Goal: Task Accomplishment & Management: Use online tool/utility

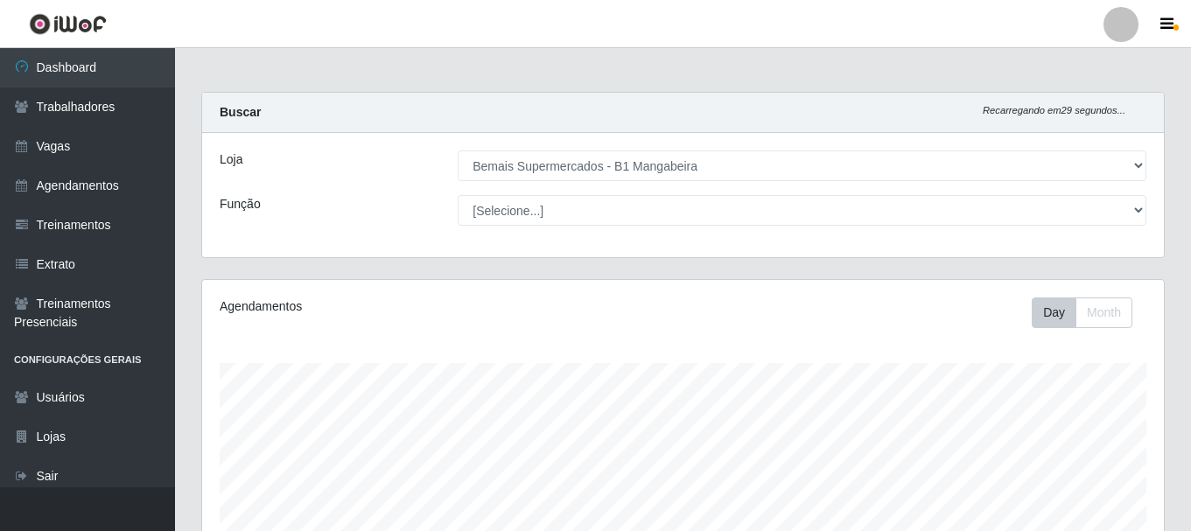
select select "403"
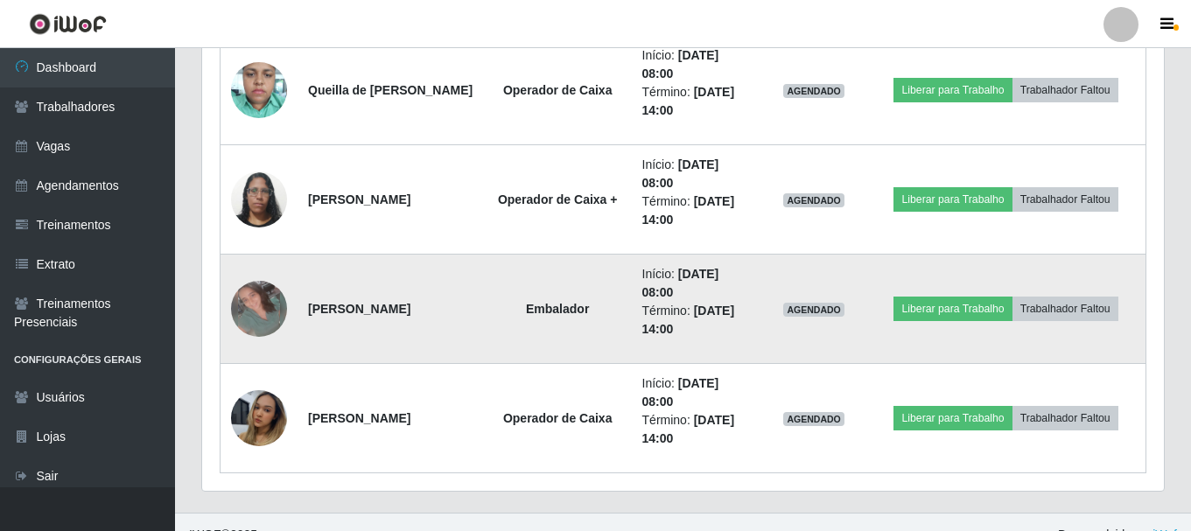
scroll to position [1304, 0]
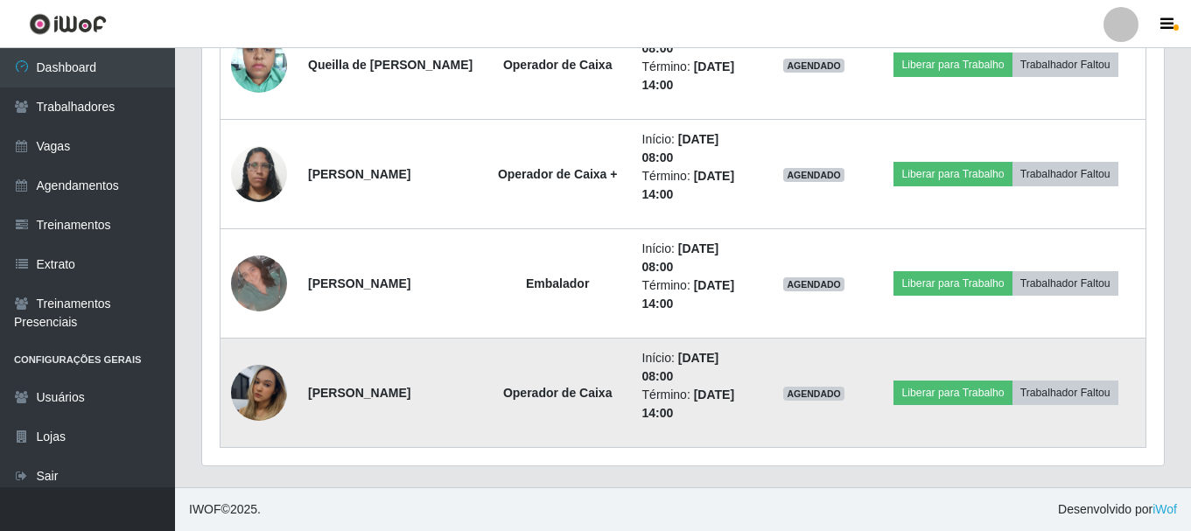
click at [268, 407] on img at bounding box center [259, 393] width 56 height 99
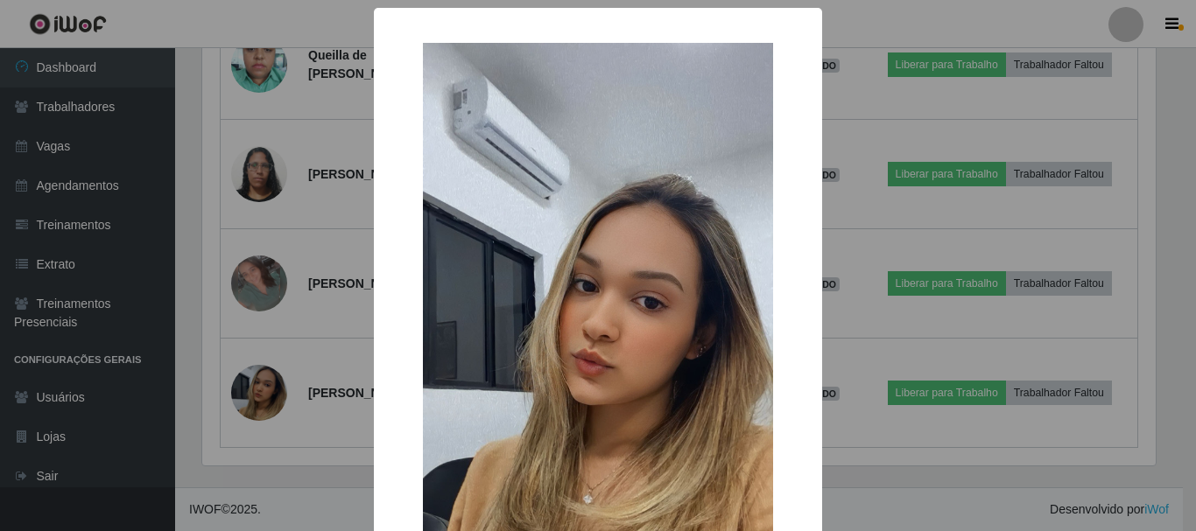
click at [309, 265] on div "× OK Cancel" at bounding box center [598, 265] width 1196 height 531
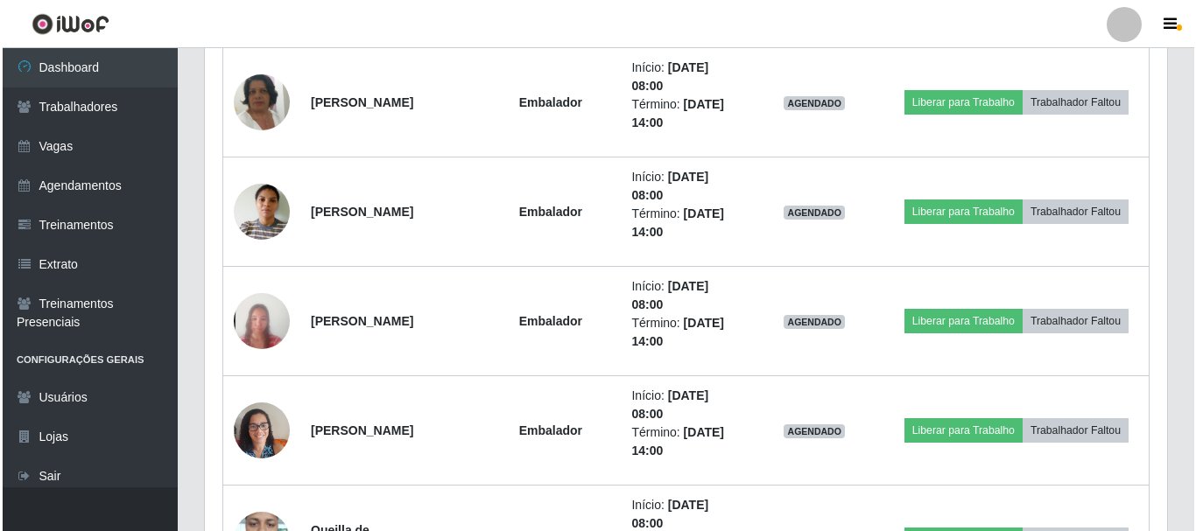
scroll to position [604, 0]
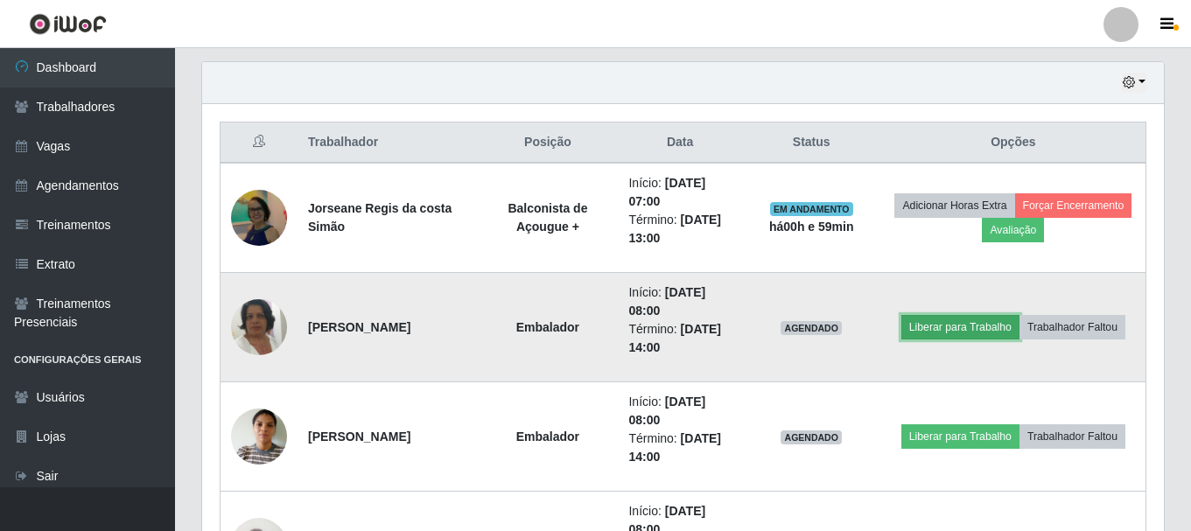
click at [947, 325] on button "Liberar para Trabalho" at bounding box center [961, 327] width 118 height 25
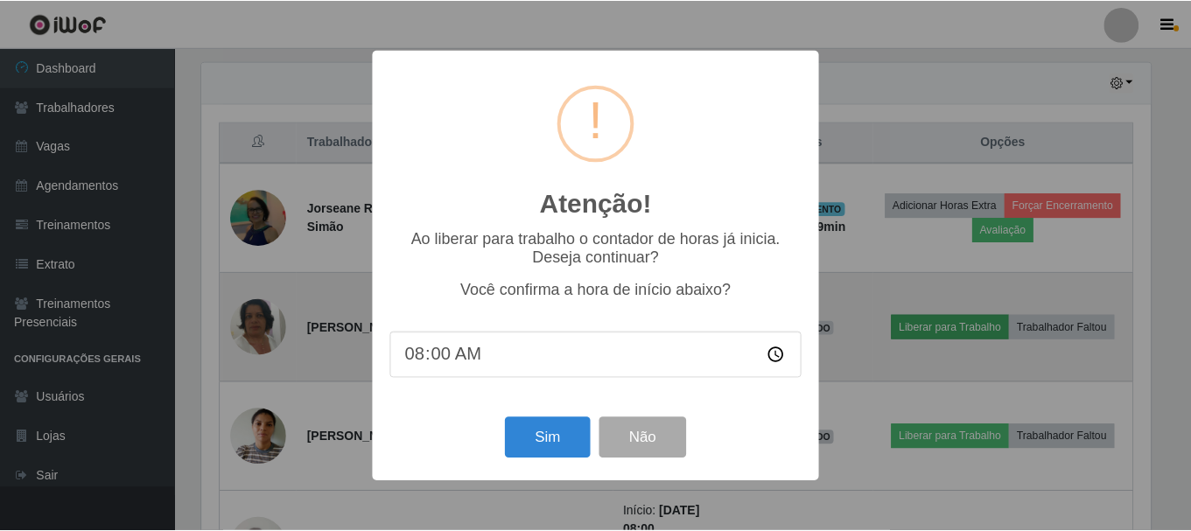
scroll to position [363, 953]
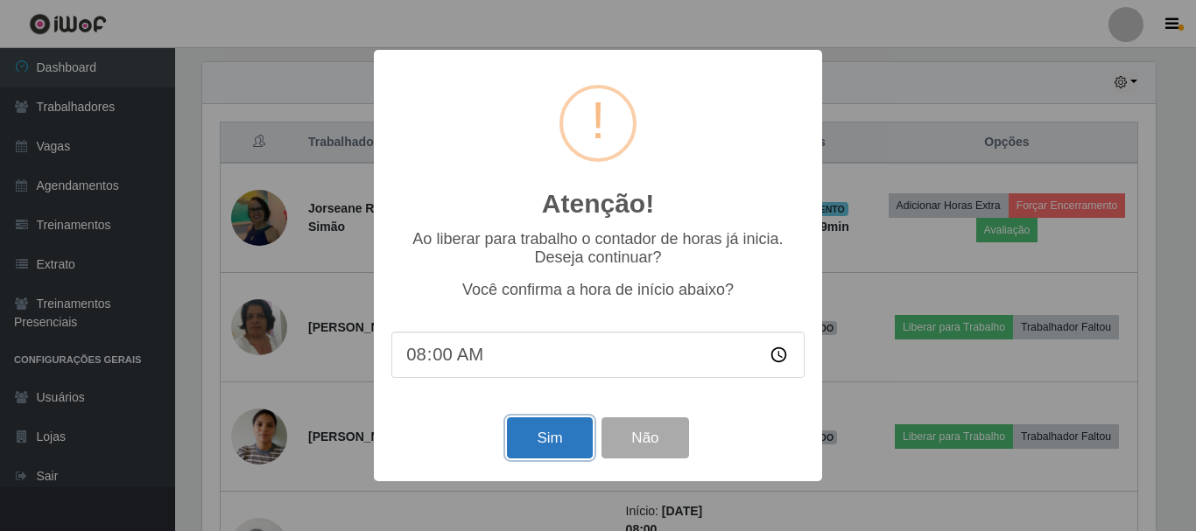
click at [558, 442] on button "Sim" at bounding box center [549, 438] width 85 height 41
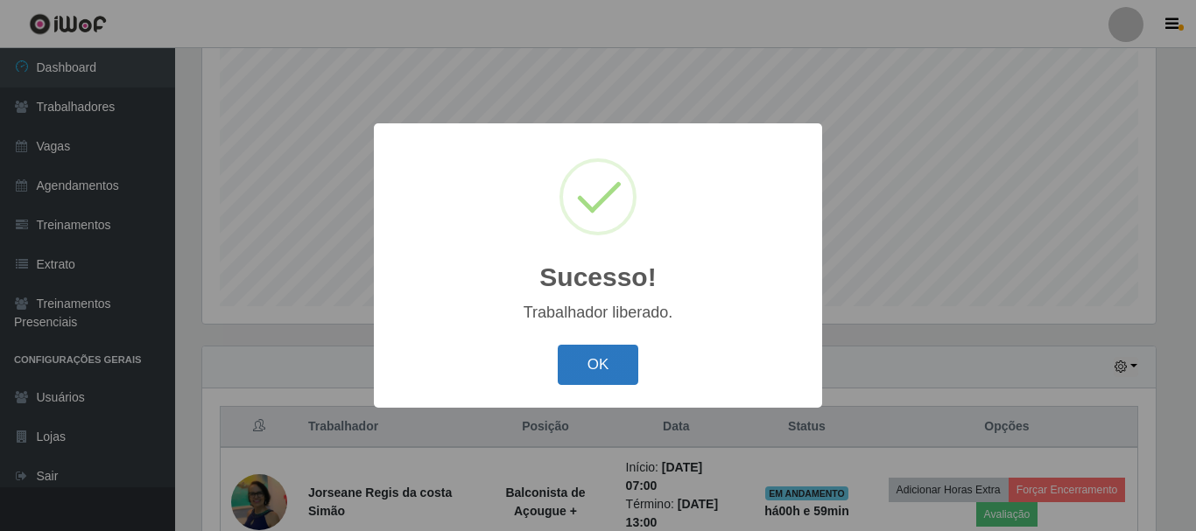
click at [579, 356] on button "OK" at bounding box center [598, 365] width 81 height 41
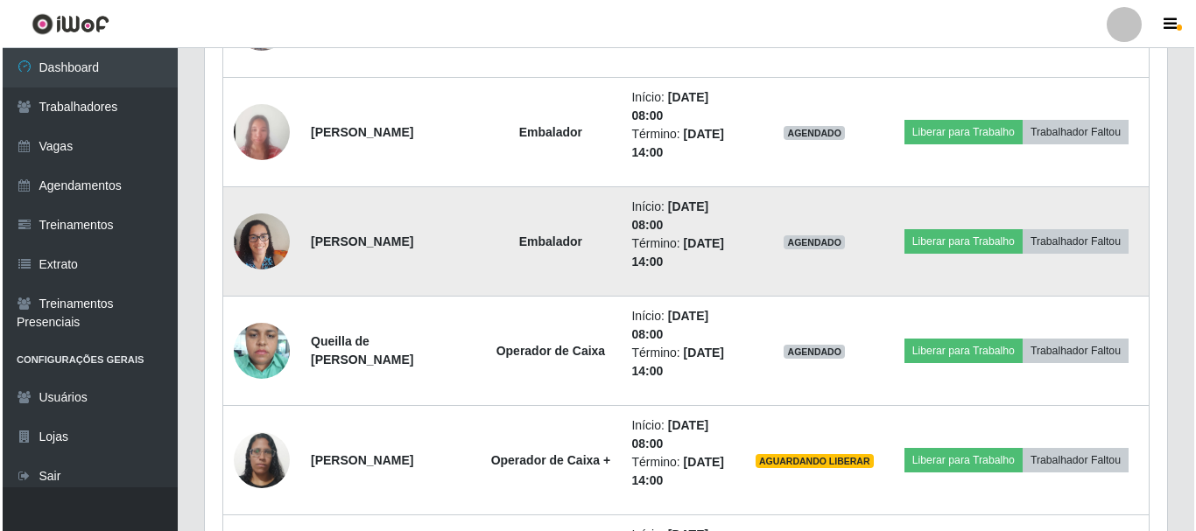
scroll to position [1020, 0]
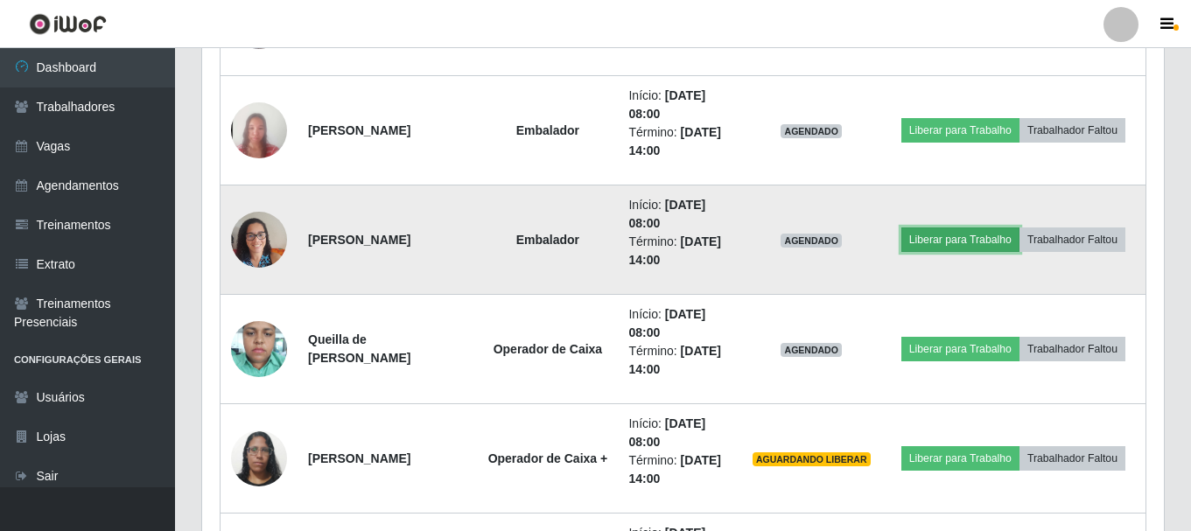
click at [949, 229] on button "Liberar para Trabalho" at bounding box center [961, 240] width 118 height 25
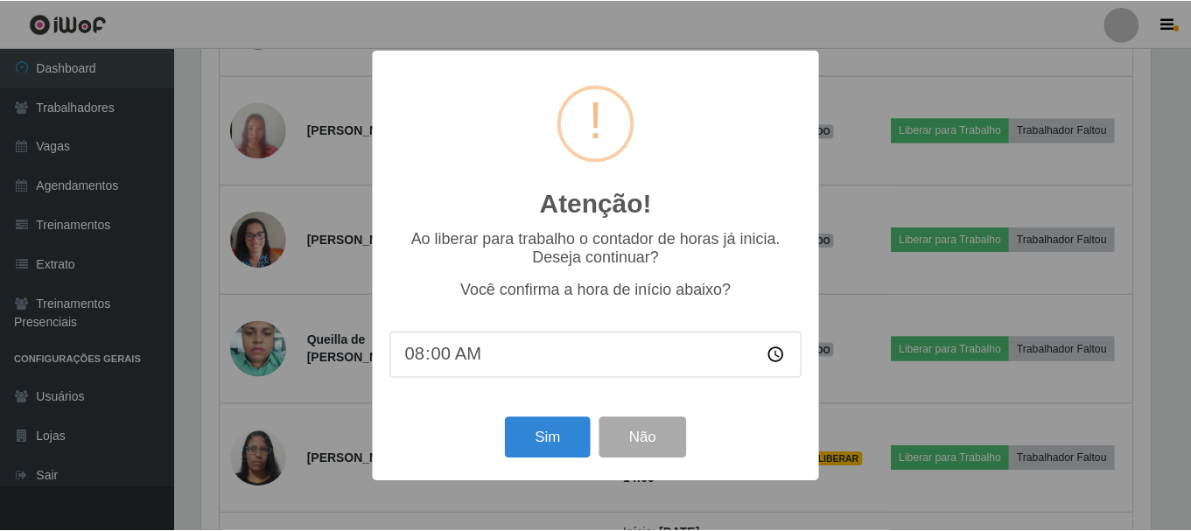
scroll to position [363, 953]
click at [527, 441] on button "Sim" at bounding box center [549, 438] width 85 height 41
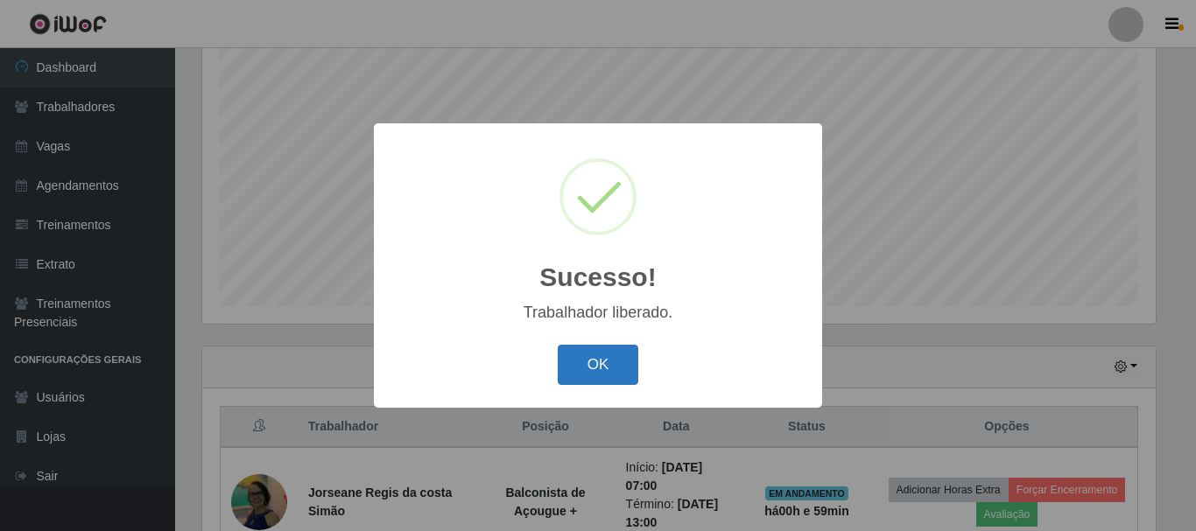
click at [622, 363] on button "OK" at bounding box center [598, 365] width 81 height 41
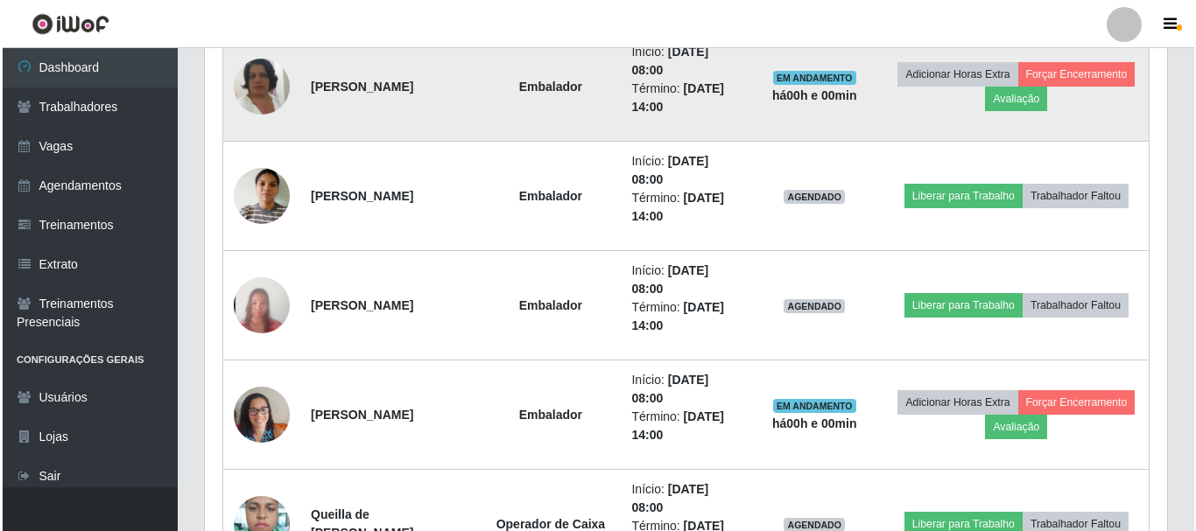
scroll to position [1195, 0]
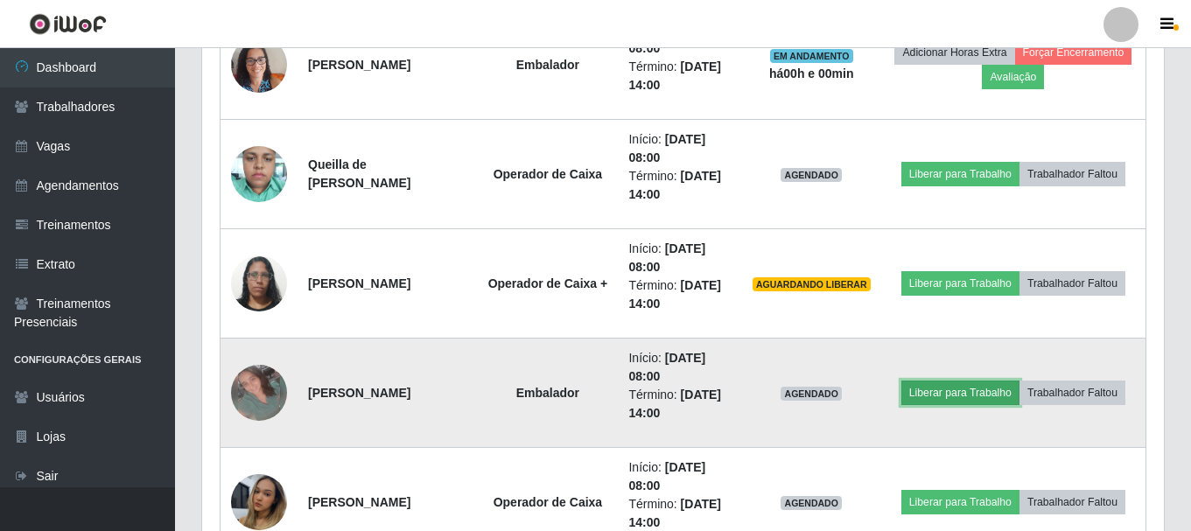
click at [965, 390] on button "Liberar para Trabalho" at bounding box center [961, 393] width 118 height 25
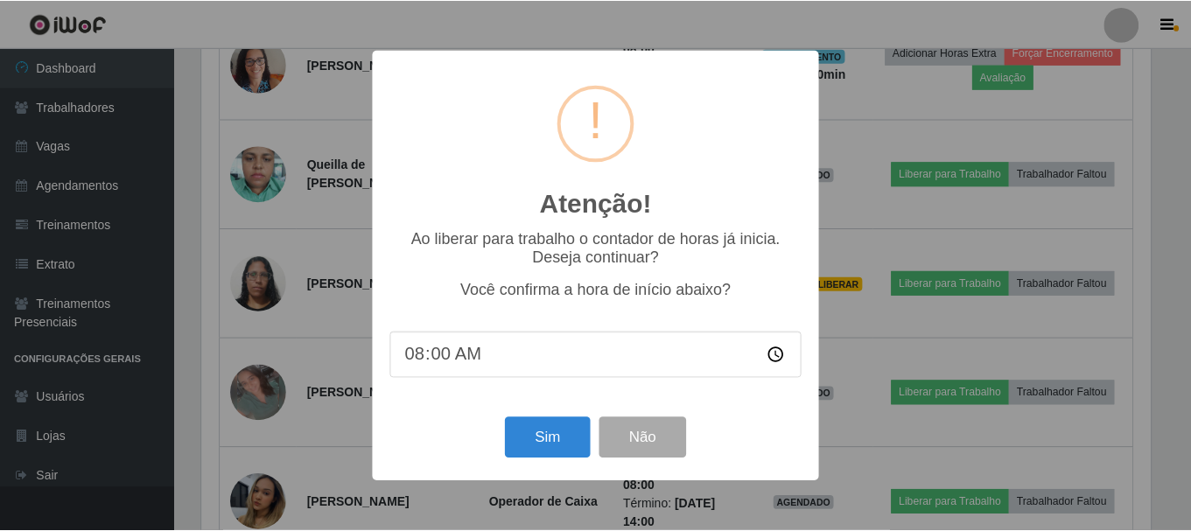
scroll to position [363, 953]
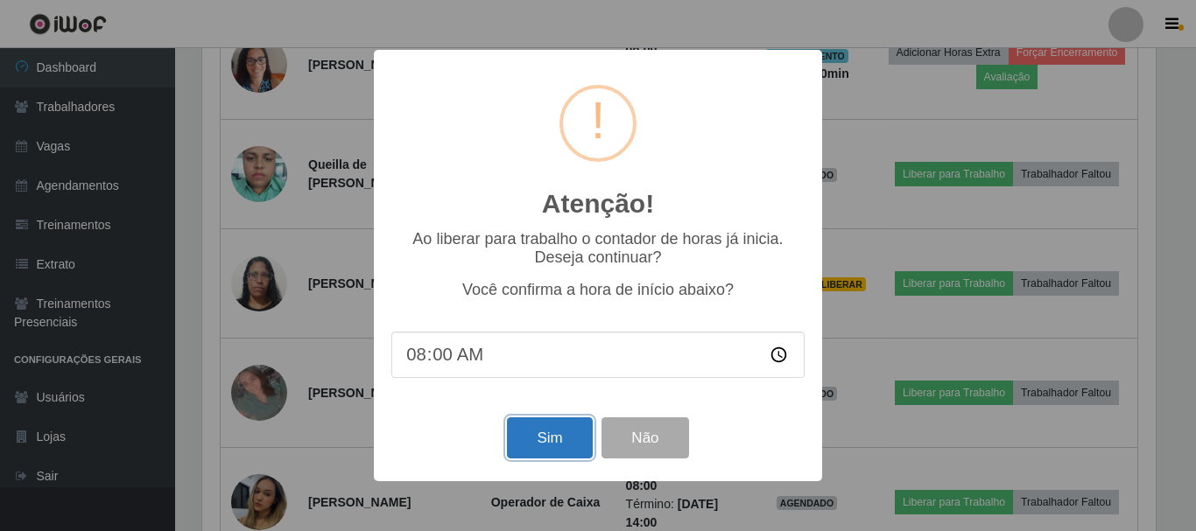
click at [574, 452] on button "Sim" at bounding box center [549, 438] width 85 height 41
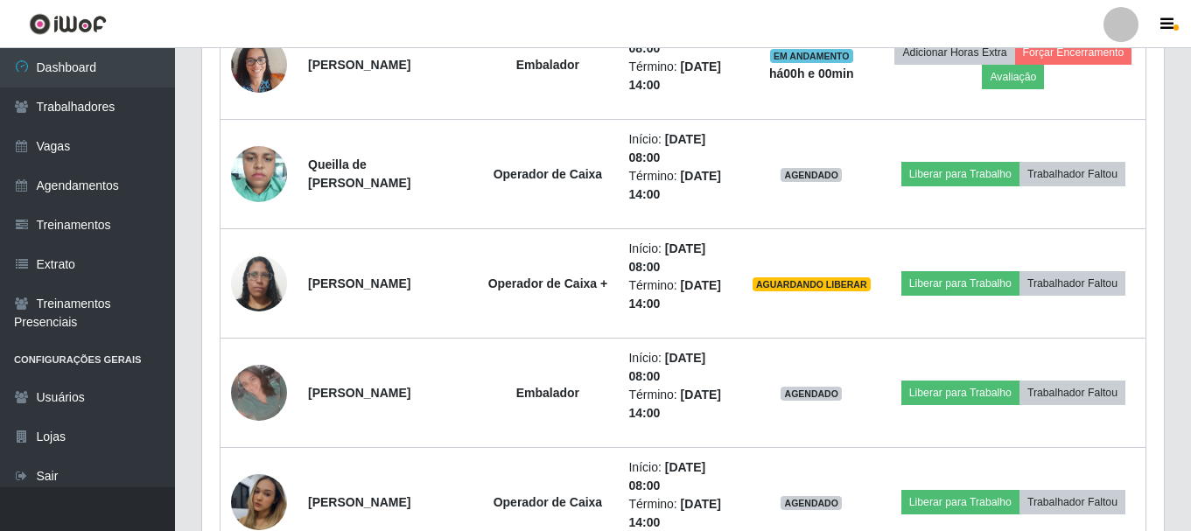
scroll to position [0, 0]
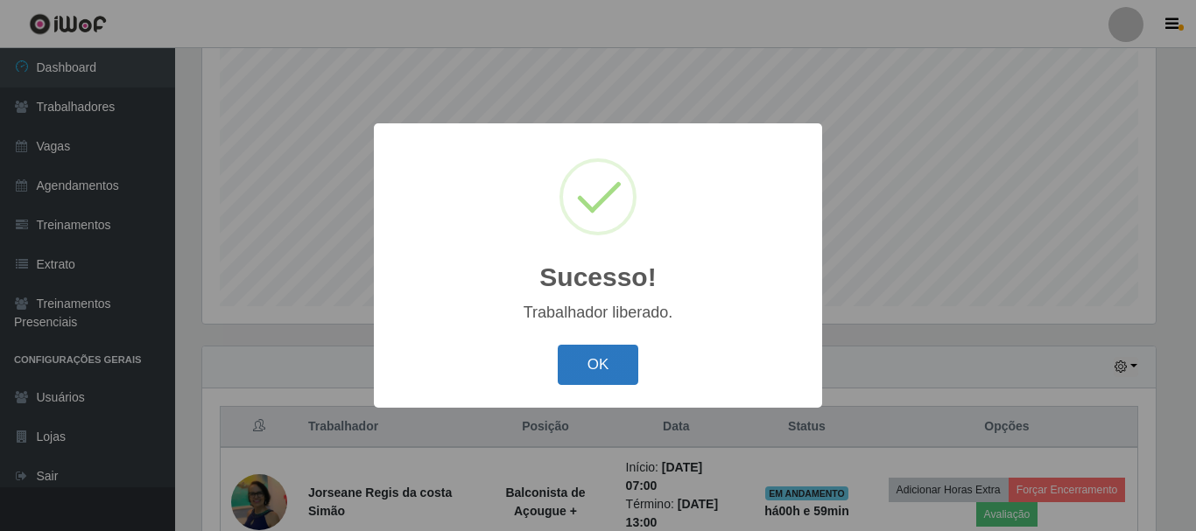
click at [619, 381] on button "OK" at bounding box center [598, 365] width 81 height 41
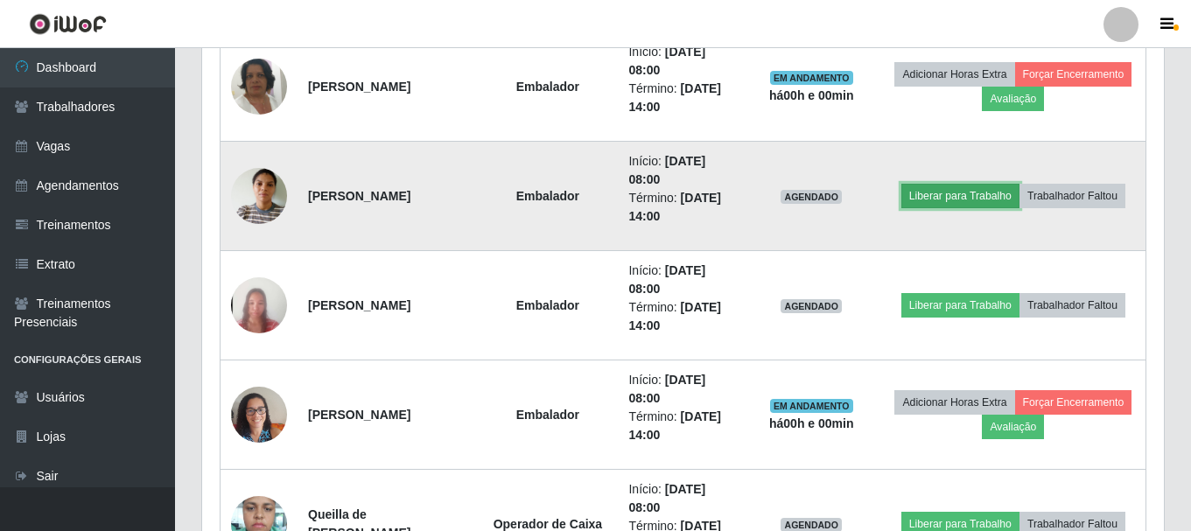
click at [994, 198] on button "Liberar para Trabalho" at bounding box center [961, 196] width 118 height 25
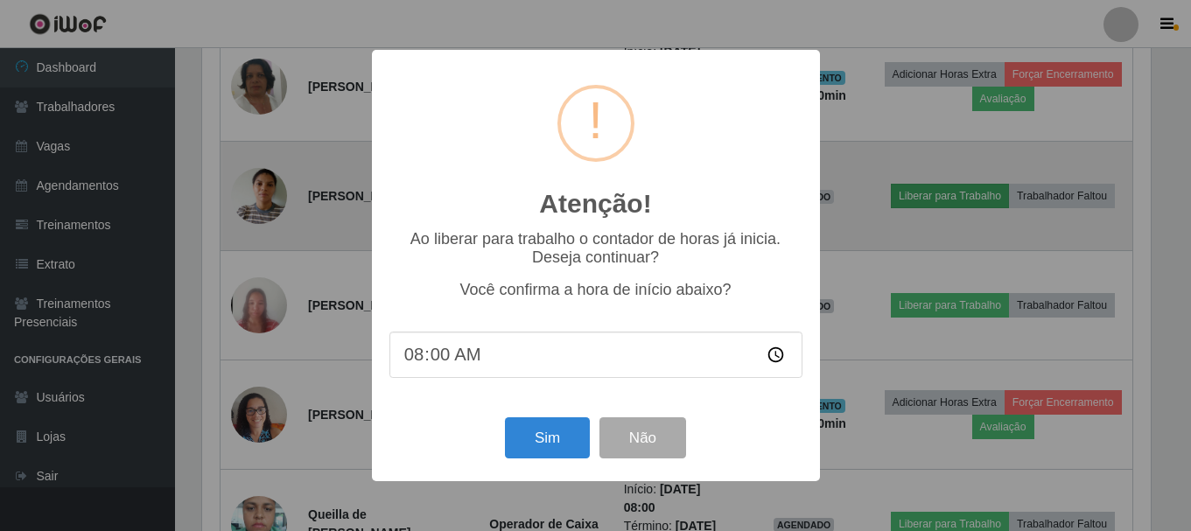
scroll to position [363, 953]
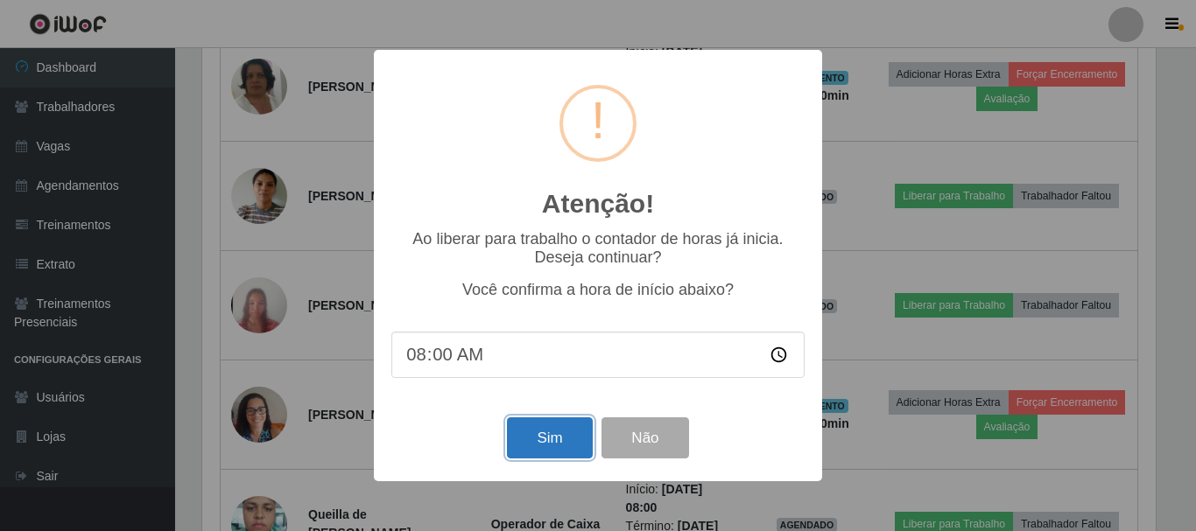
click at [542, 453] on button "Sim" at bounding box center [549, 438] width 85 height 41
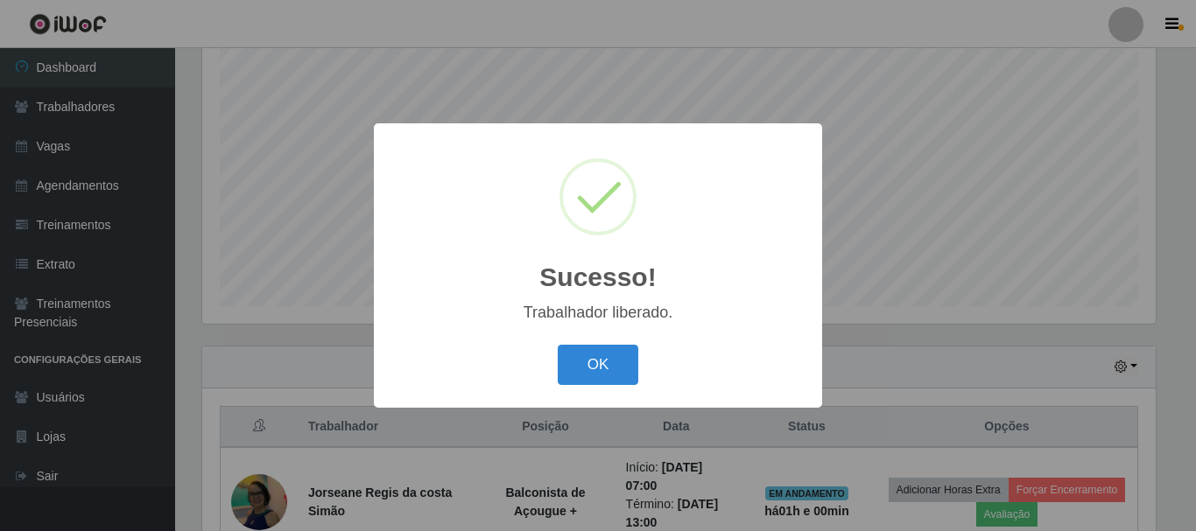
click at [641, 367] on div "OK Cancel" at bounding box center [597, 365] width 413 height 50
click at [632, 379] on button "OK" at bounding box center [598, 365] width 81 height 41
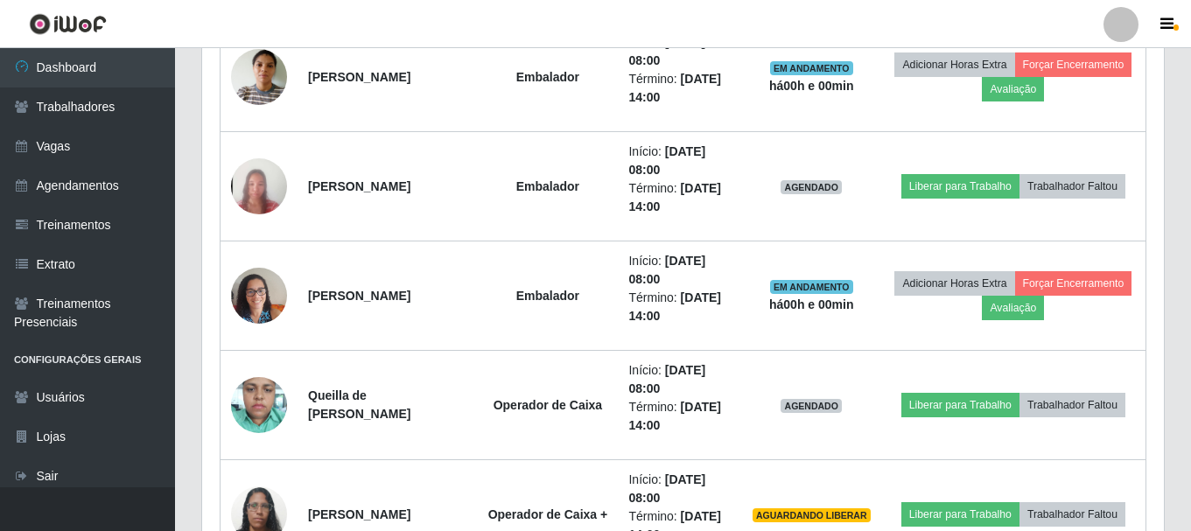
scroll to position [1020, 0]
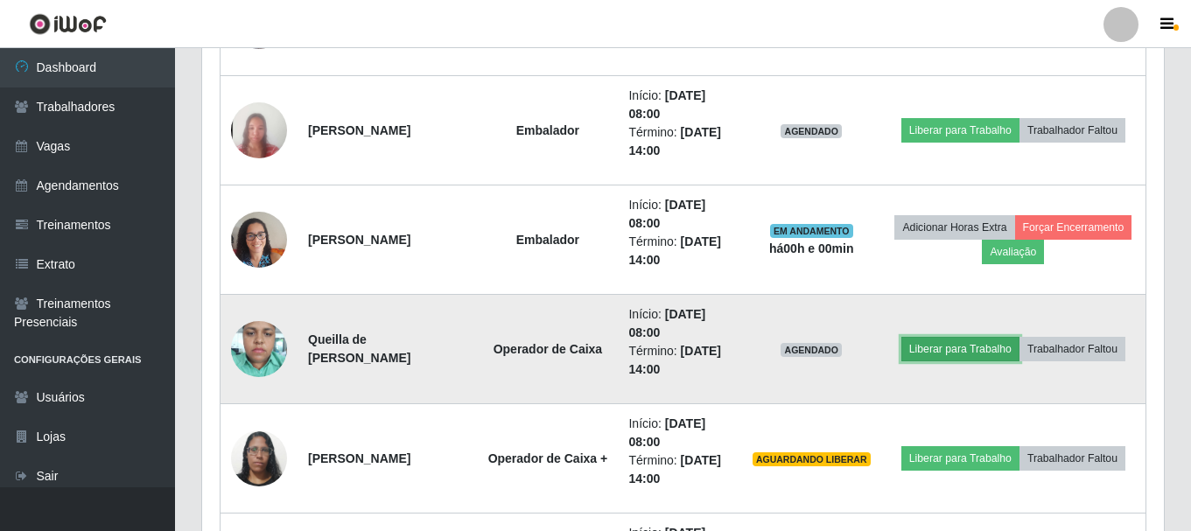
click at [945, 353] on button "Liberar para Trabalho" at bounding box center [961, 349] width 118 height 25
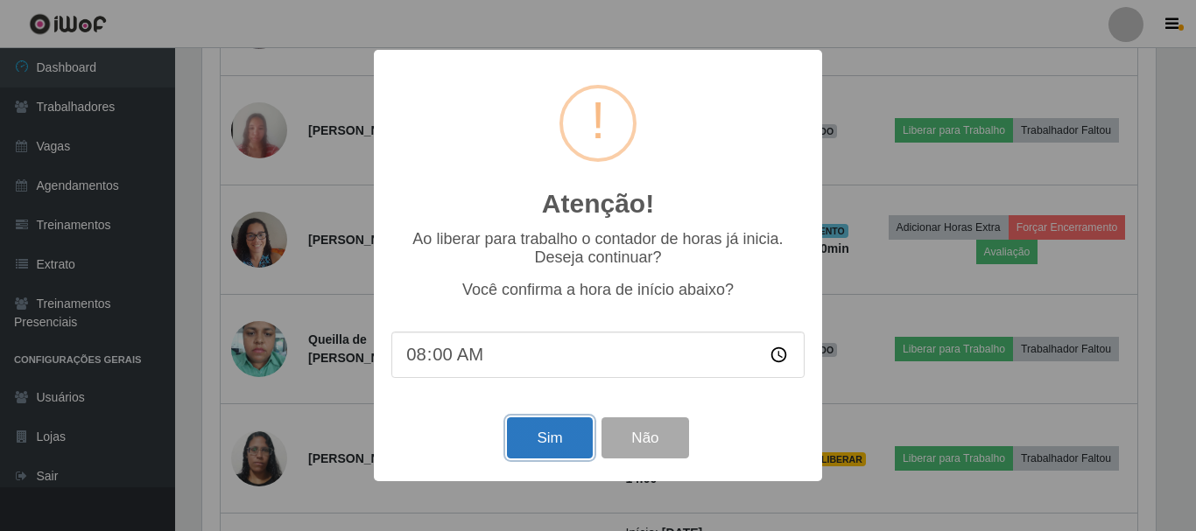
click at [555, 451] on button "Sim" at bounding box center [549, 438] width 85 height 41
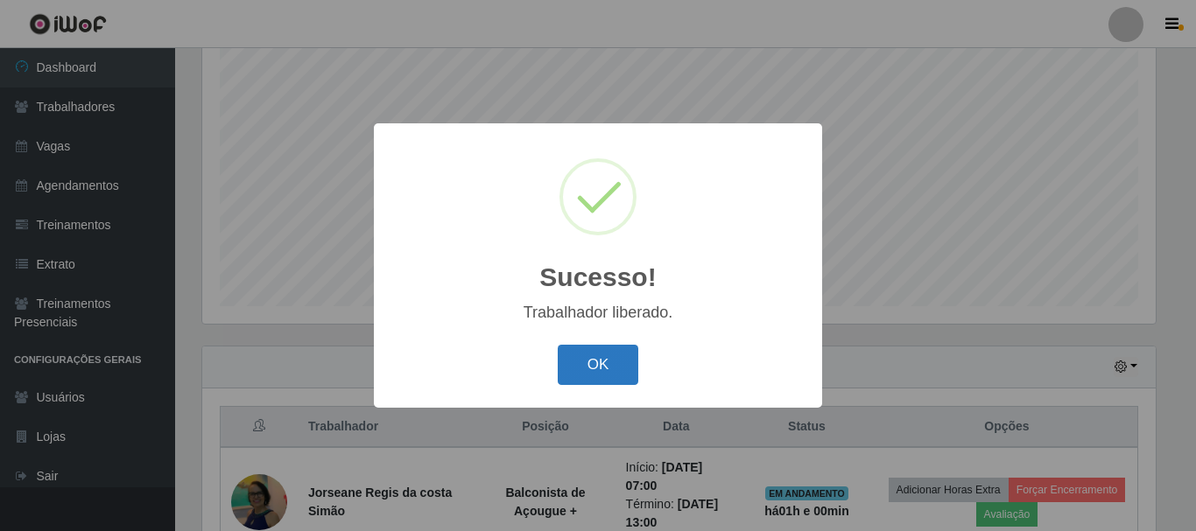
click at [587, 360] on button "OK" at bounding box center [598, 365] width 81 height 41
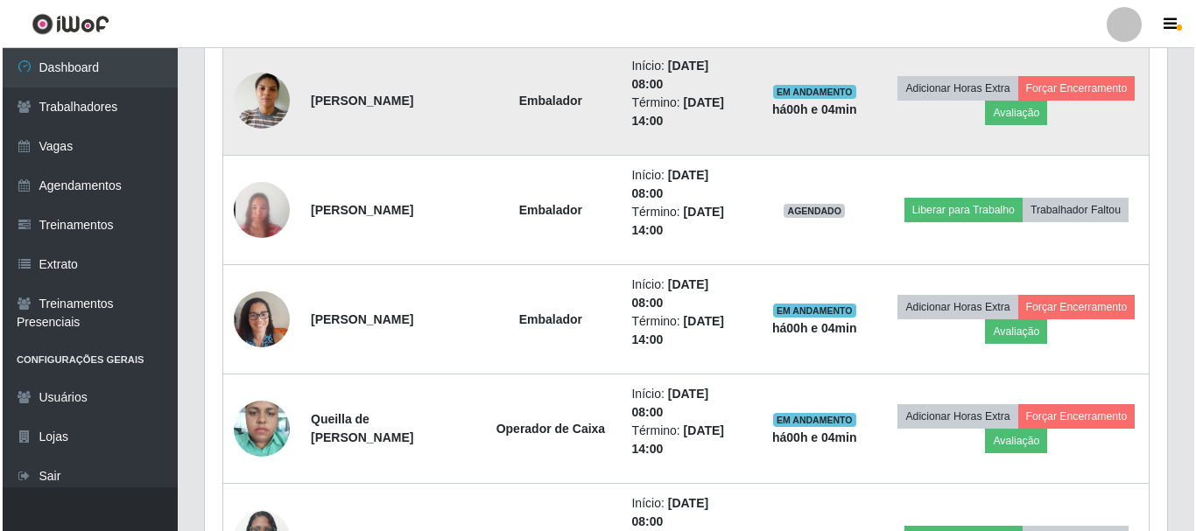
scroll to position [954, 0]
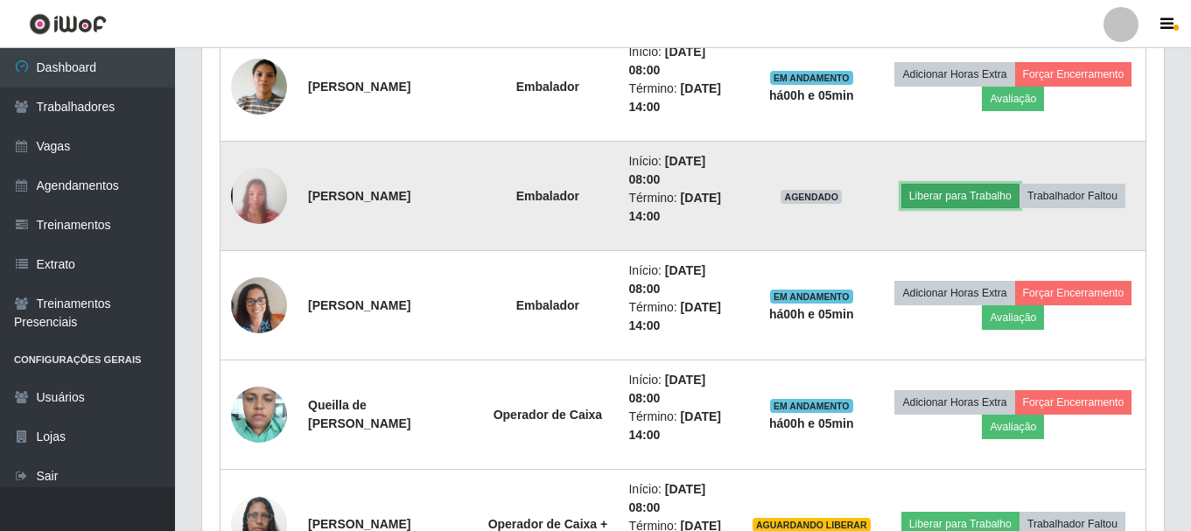
click at [952, 198] on button "Liberar para Trabalho" at bounding box center [961, 196] width 118 height 25
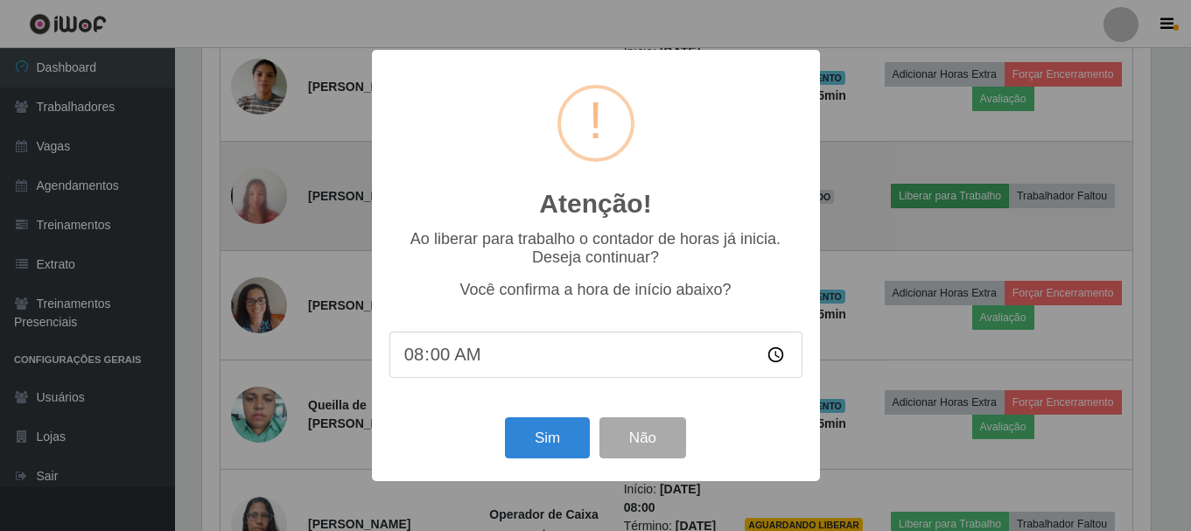
scroll to position [363, 953]
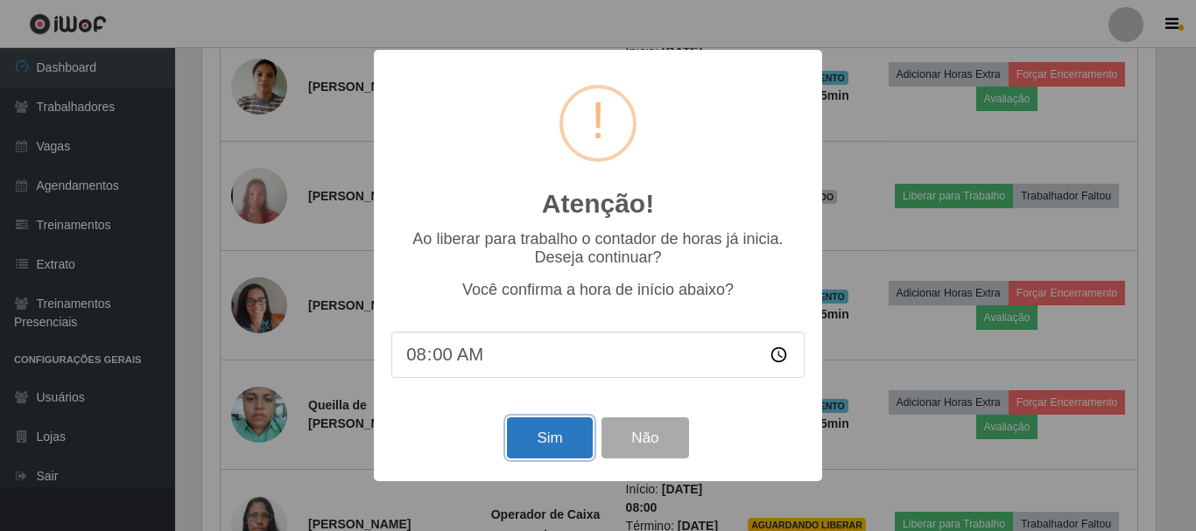
click at [549, 450] on button "Sim" at bounding box center [549, 438] width 85 height 41
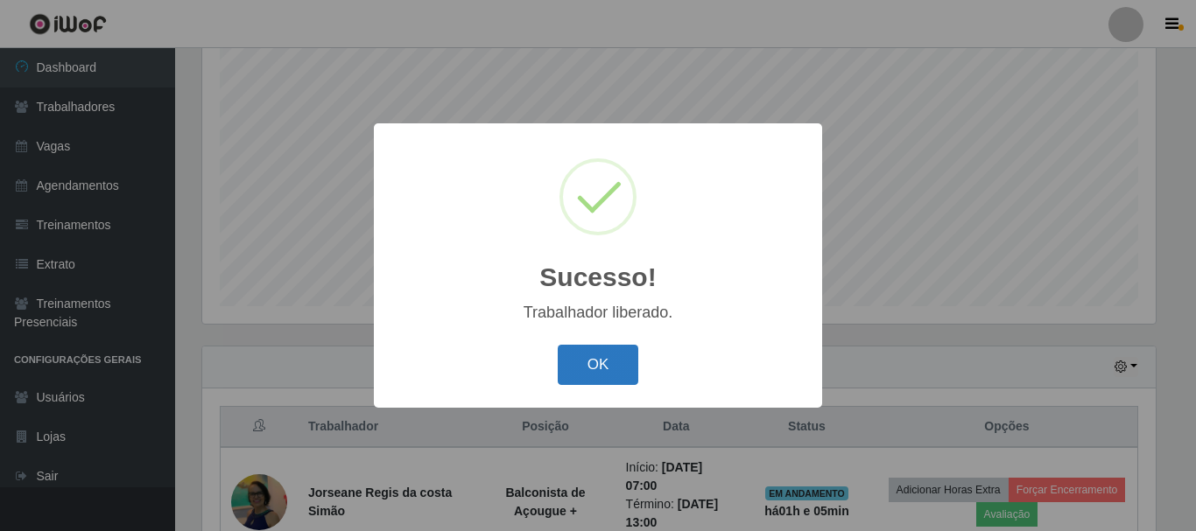
click at [606, 368] on button "OK" at bounding box center [598, 365] width 81 height 41
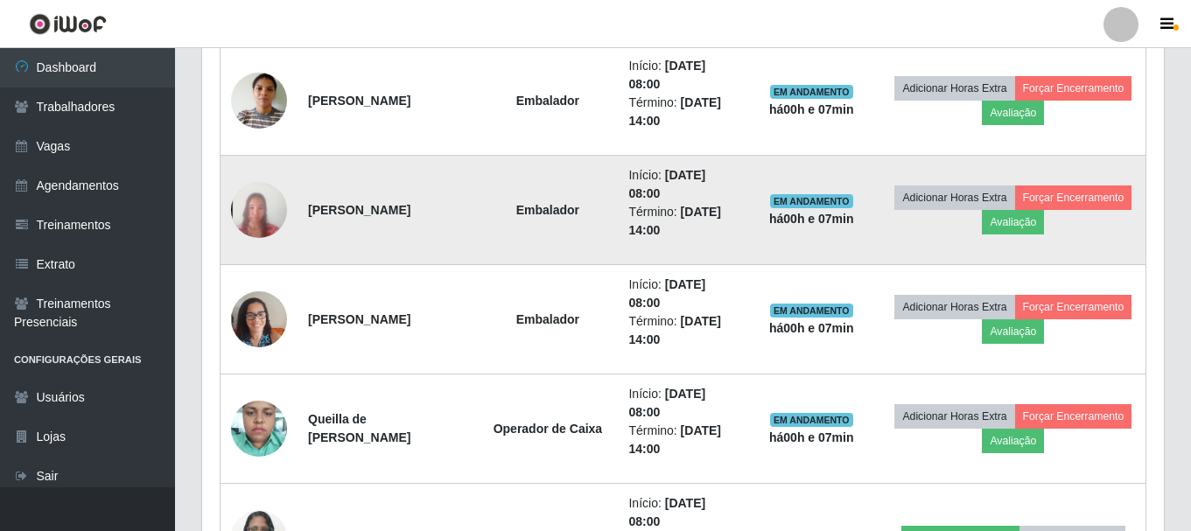
scroll to position [1107, 0]
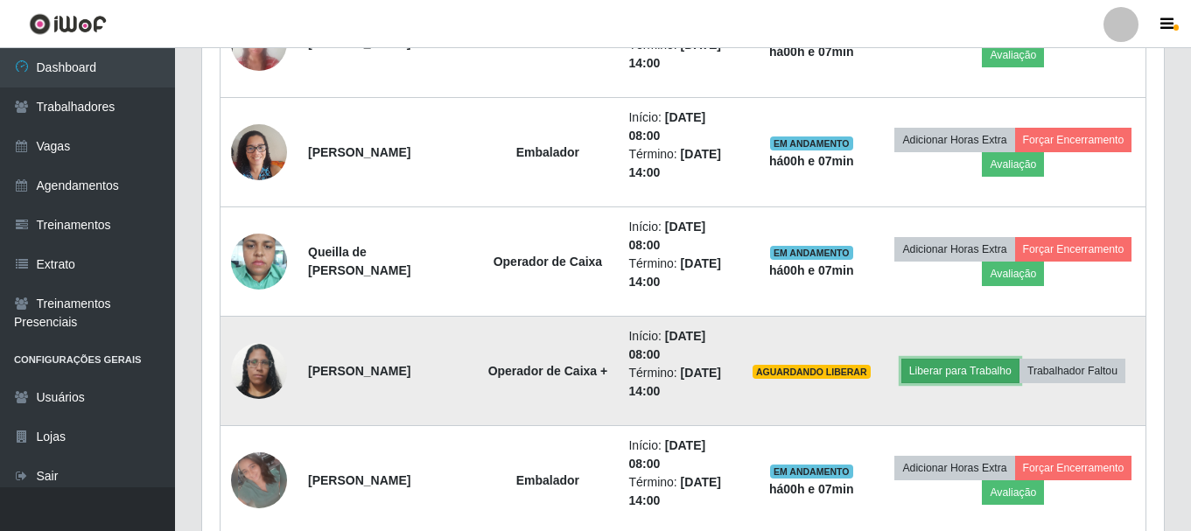
click at [938, 360] on button "Liberar para Trabalho" at bounding box center [961, 371] width 118 height 25
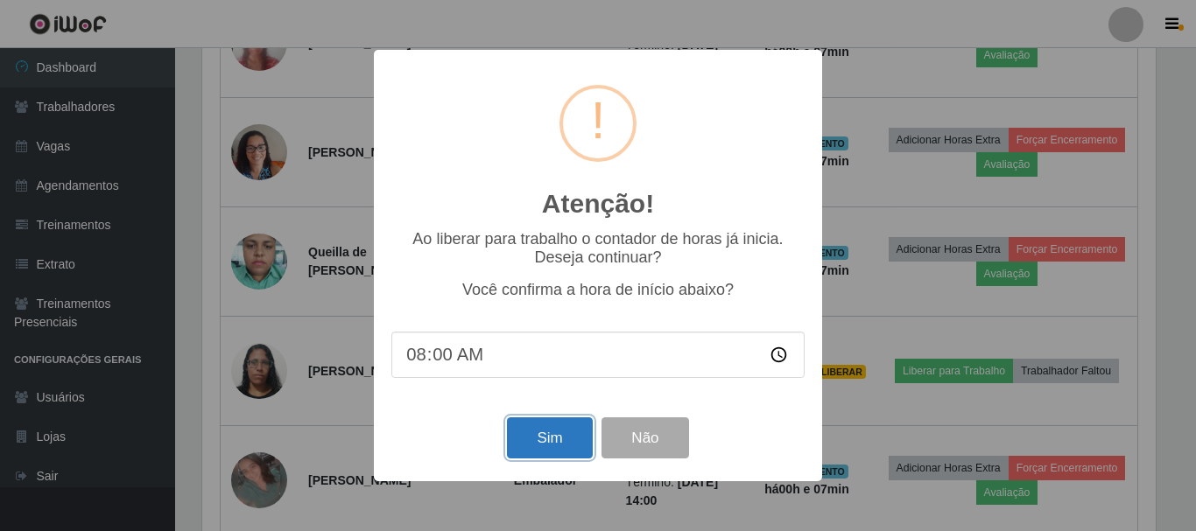
click at [554, 444] on button "Sim" at bounding box center [549, 438] width 85 height 41
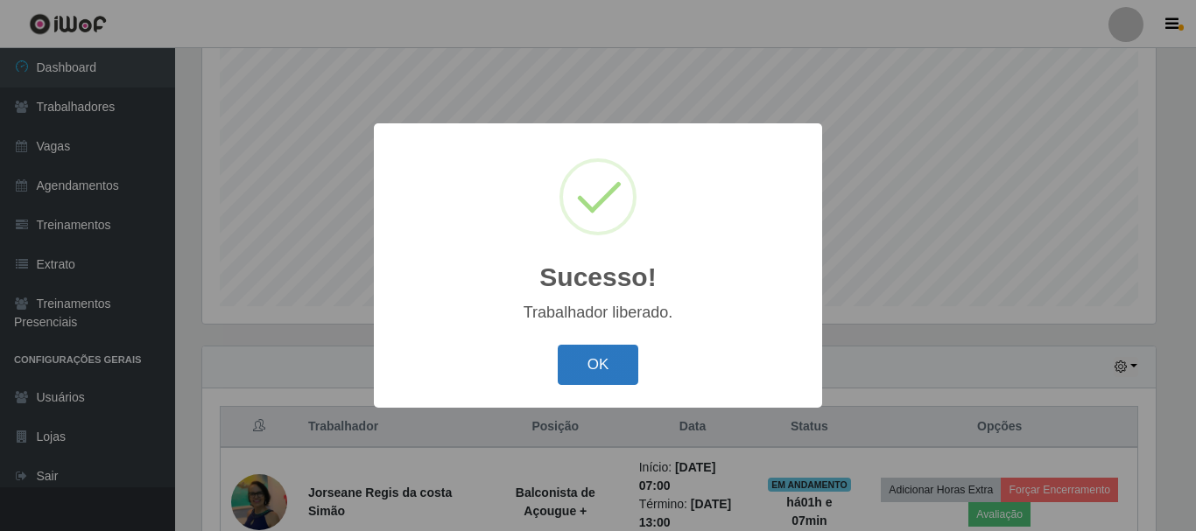
click at [610, 374] on button "OK" at bounding box center [598, 365] width 81 height 41
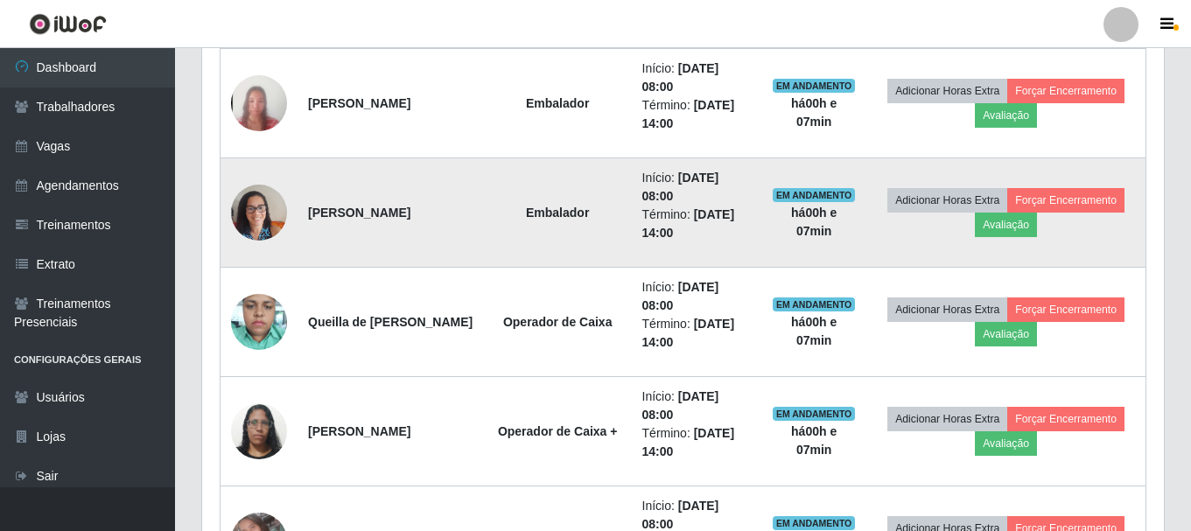
scroll to position [1129, 0]
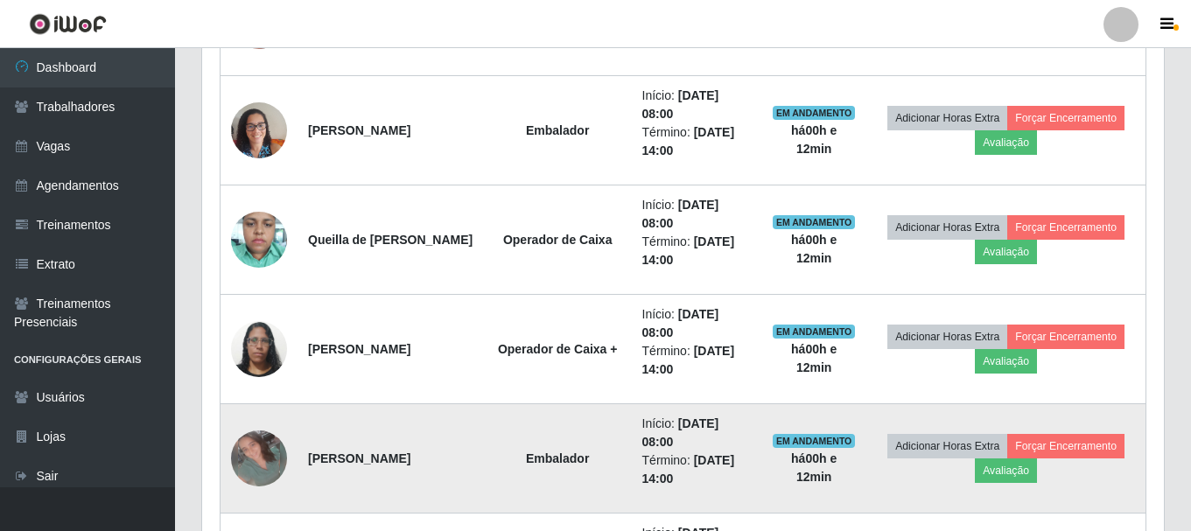
click at [627, 483] on td "Embalador" at bounding box center [558, 458] width 148 height 109
